Goal: Task Accomplishment & Management: Manage account settings

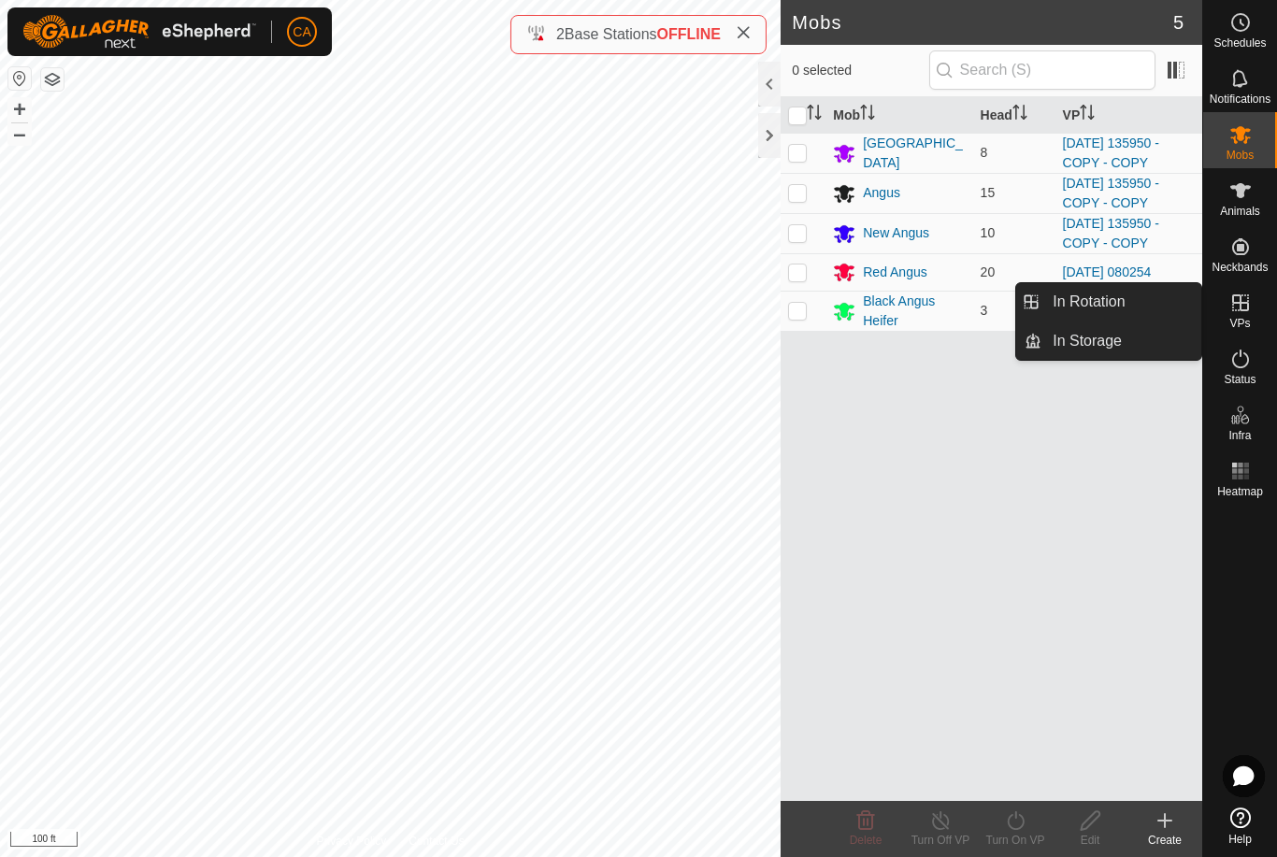
click at [1113, 300] on span "In Rotation" at bounding box center [1089, 302] width 72 height 22
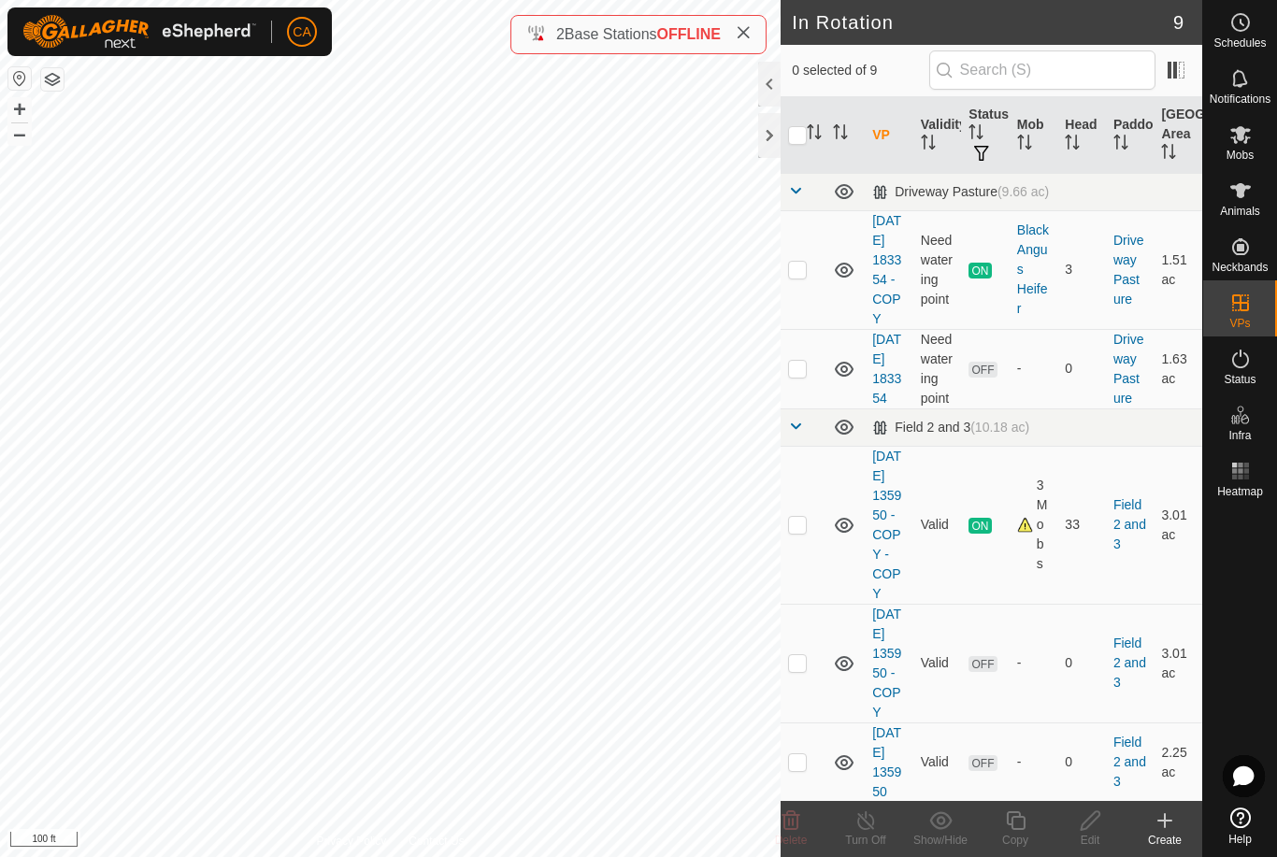
click at [810, 723] on td at bounding box center [803, 663] width 45 height 119
click at [813, 723] on td at bounding box center [803, 663] width 45 height 119
checkbox input "false"
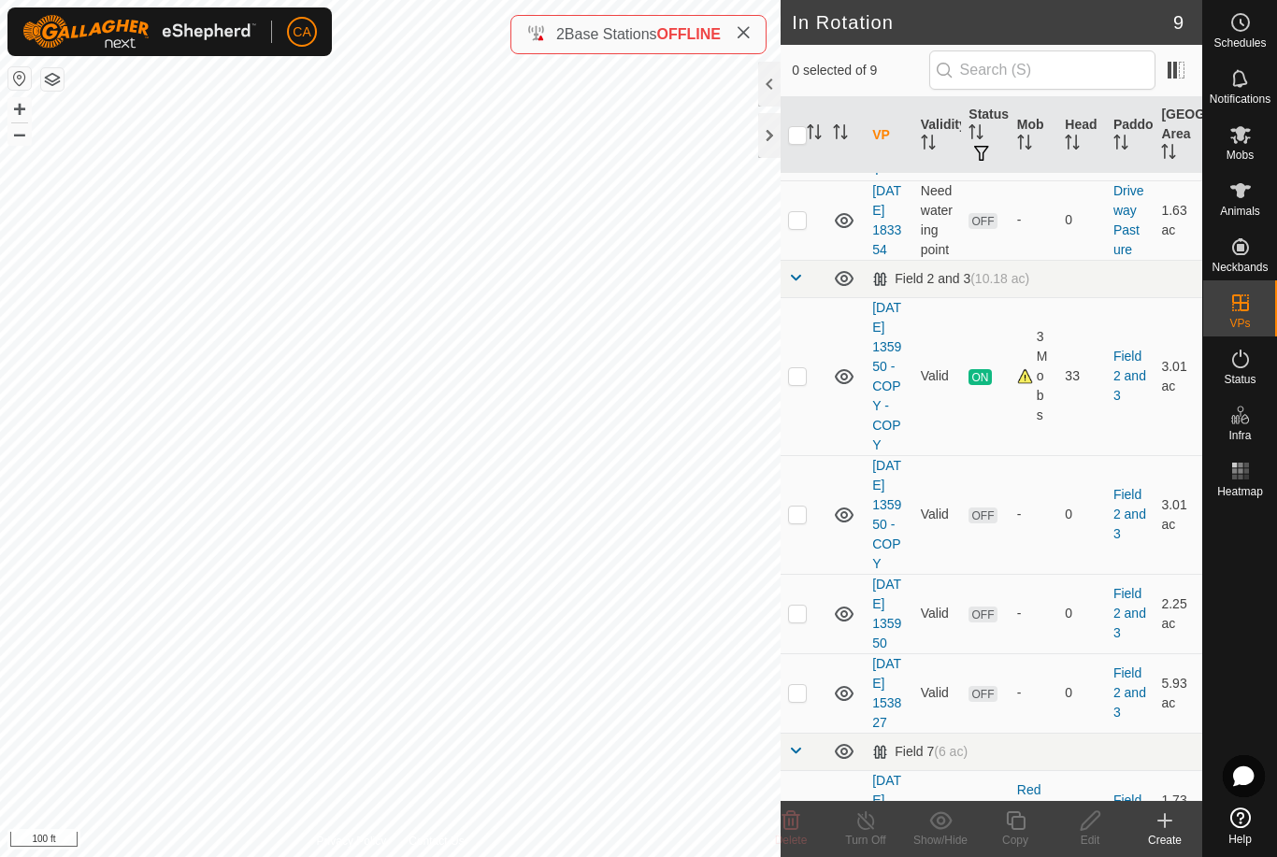
scroll to position [173, 0]
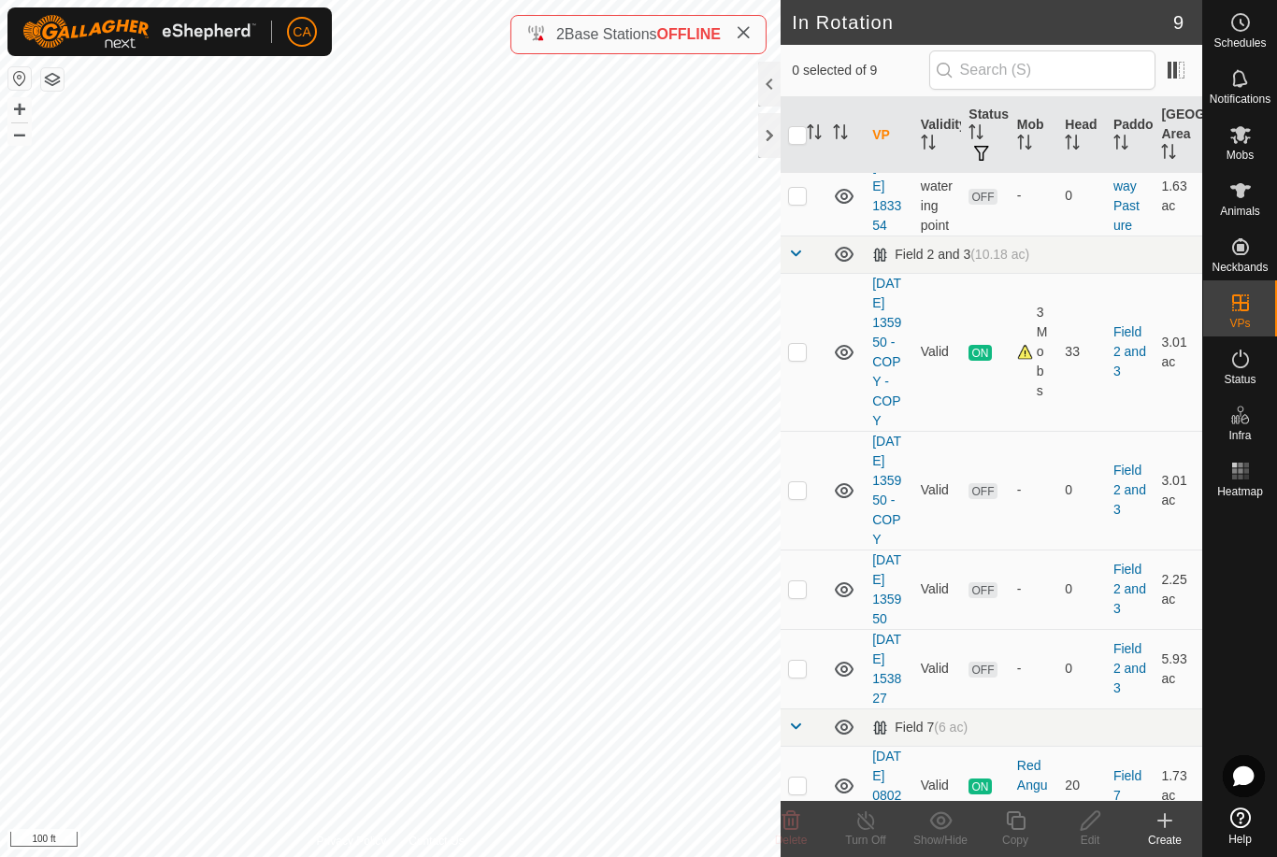
click at [804, 629] on td at bounding box center [803, 589] width 45 height 79
click at [798, 597] on p-checkbox at bounding box center [797, 589] width 19 height 15
checkbox input "false"
click at [807, 676] on p-checkbox at bounding box center [797, 668] width 19 height 15
click at [795, 676] on p-checkbox at bounding box center [797, 668] width 19 height 15
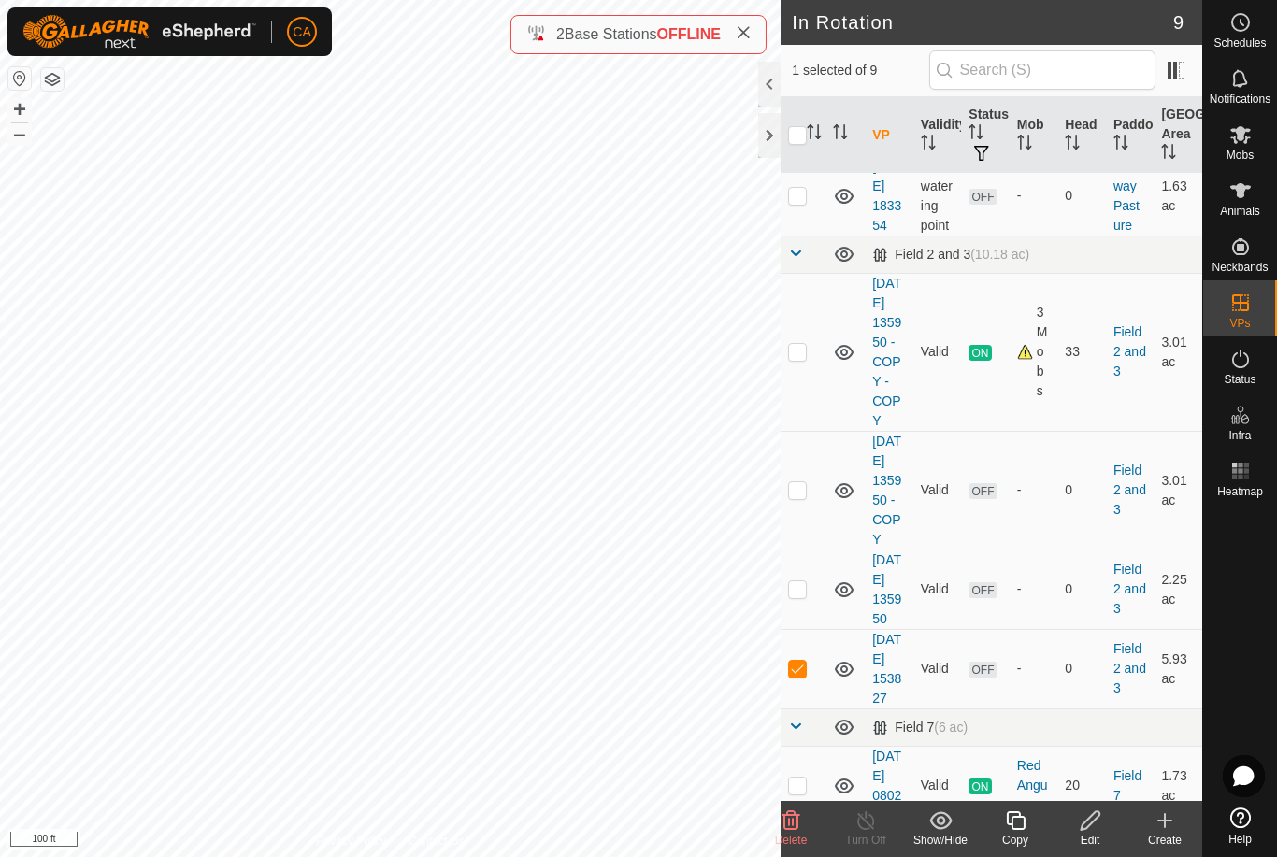
checkbox input "false"
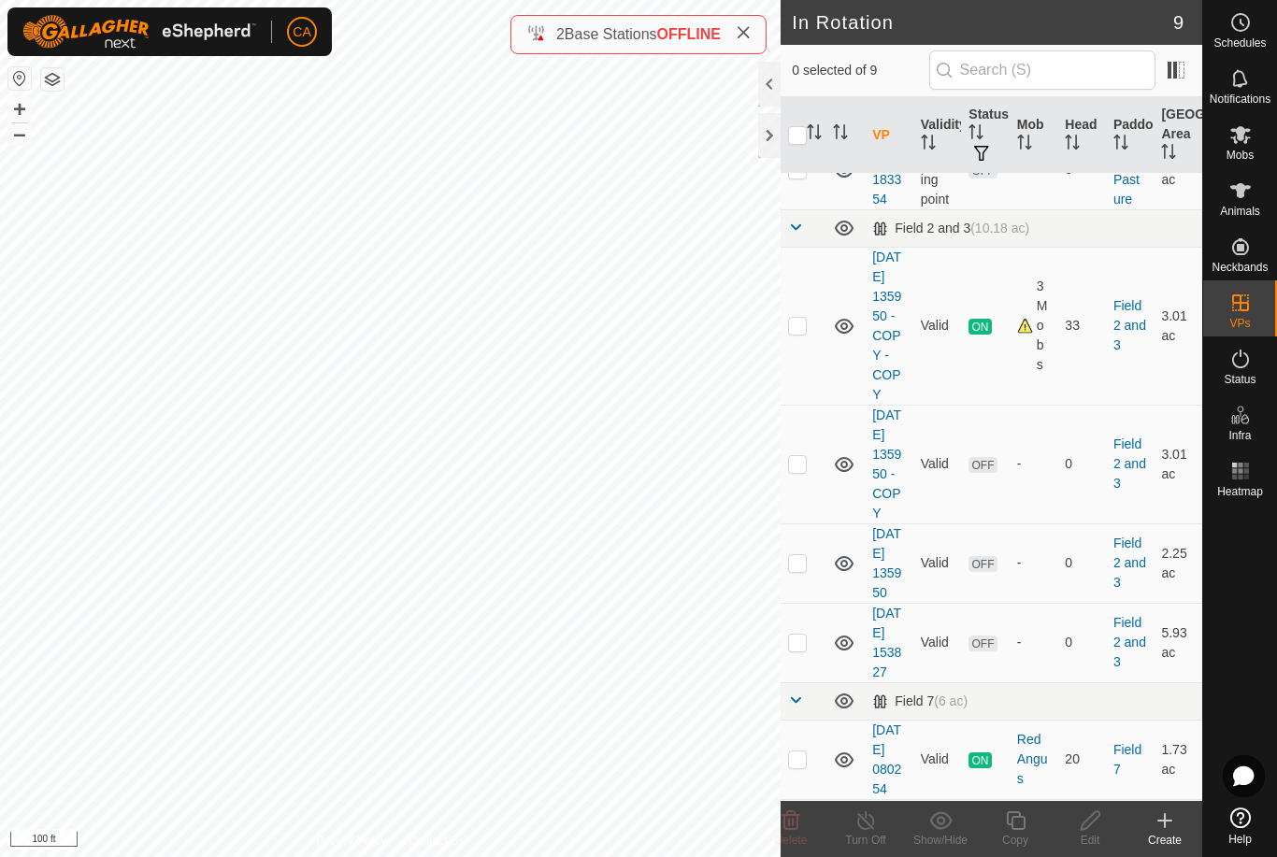
scroll to position [201, 0]
click at [796, 469] on p-checkbox at bounding box center [797, 461] width 19 height 15
click at [811, 520] on td at bounding box center [803, 462] width 45 height 119
checkbox input "false"
click at [806, 568] on p-checkbox at bounding box center [797, 561] width 19 height 15
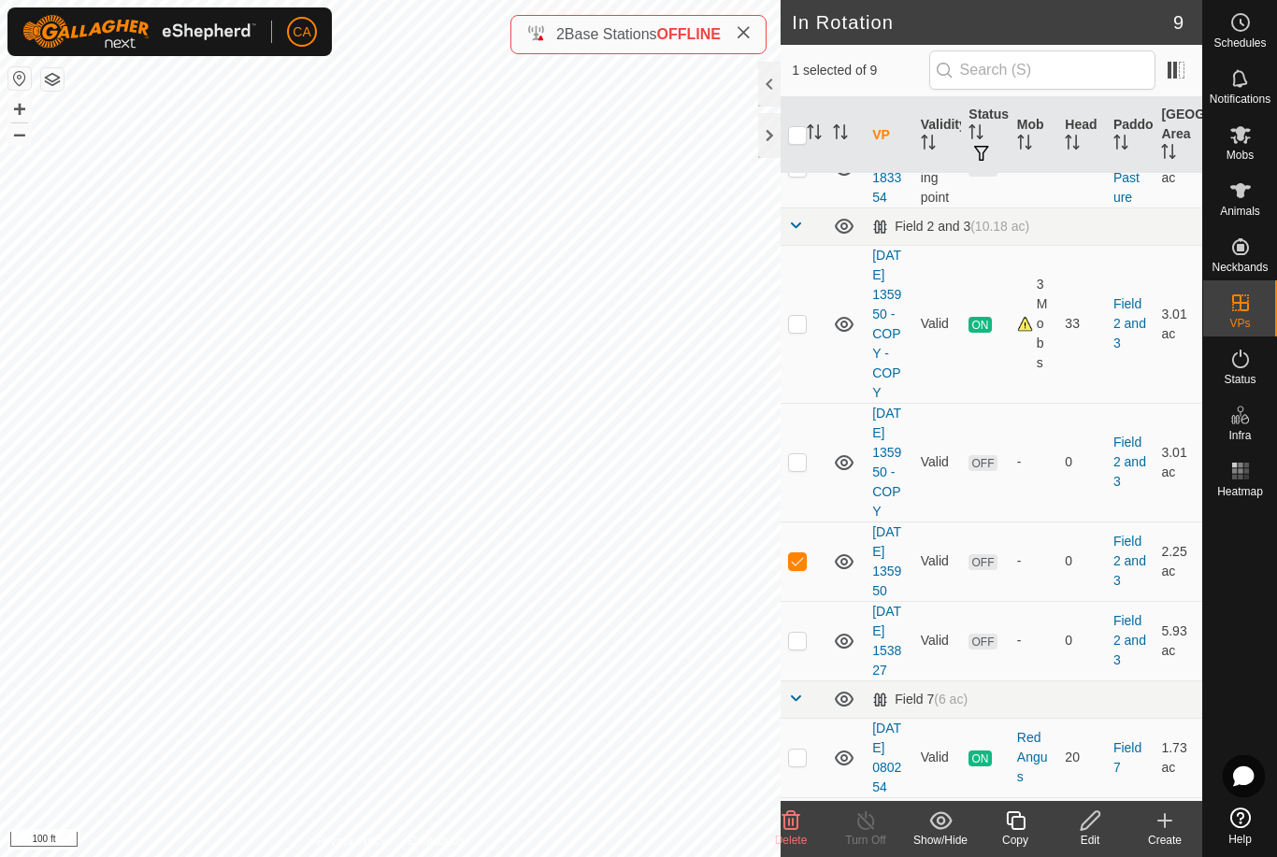
click at [802, 568] on p-checkbox at bounding box center [797, 561] width 19 height 15
checkbox input "false"
click at [808, 681] on td at bounding box center [803, 640] width 45 height 79
click at [798, 648] on p-checkbox at bounding box center [797, 640] width 19 height 15
checkbox input "false"
